Goal: Task Accomplishment & Management: Manage account settings

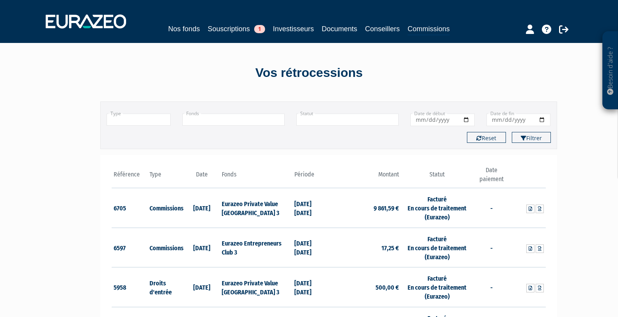
scroll to position [944, 0]
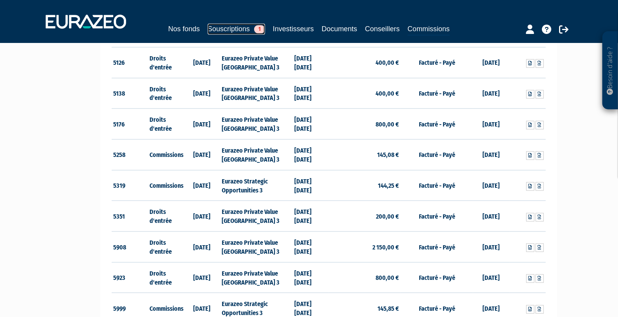
drag, startPoint x: 0, startPoint y: 0, endPoint x: 233, endPoint y: 26, distance: 234.4
click at [233, 26] on link "Souscriptions 1" at bounding box center [236, 28] width 57 height 11
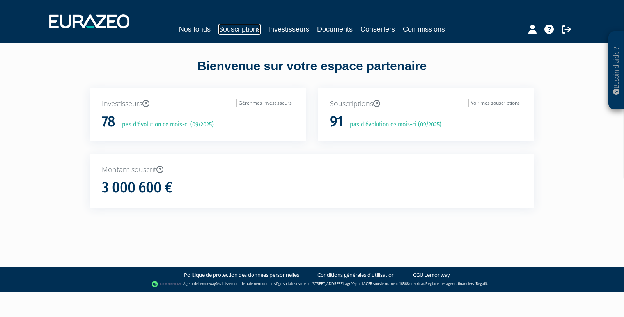
click at [245, 28] on link "Souscriptions" at bounding box center [240, 29] width 42 height 11
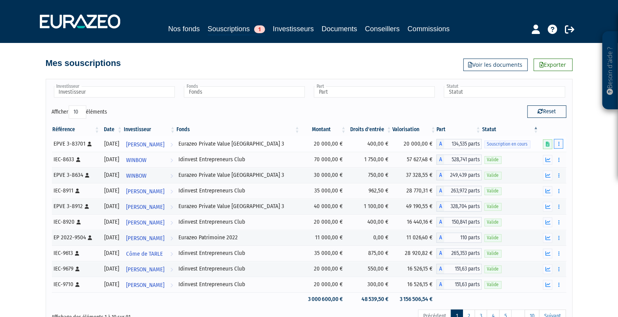
click at [558, 144] on icon "button" at bounding box center [558, 143] width 1 height 5
click at [546, 185] on link "Supprimer" at bounding box center [535, 187] width 51 height 13
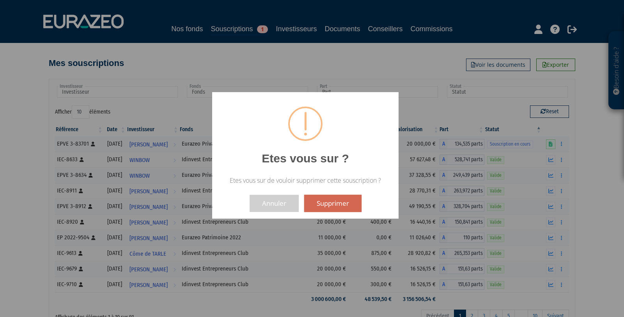
click at [339, 204] on button "Supprimer" at bounding box center [332, 203] width 57 height 17
